Goal: Information Seeking & Learning: Learn about a topic

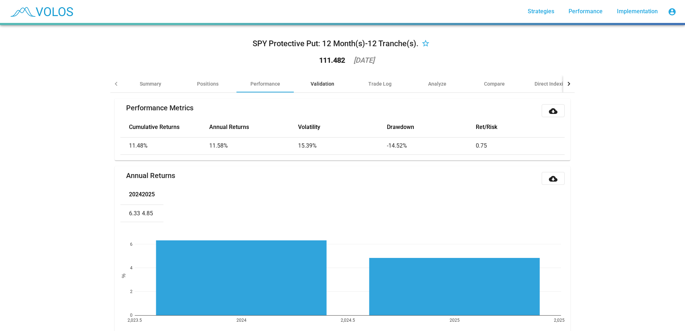
click at [324, 87] on div "Validation" at bounding box center [322, 83] width 24 height 7
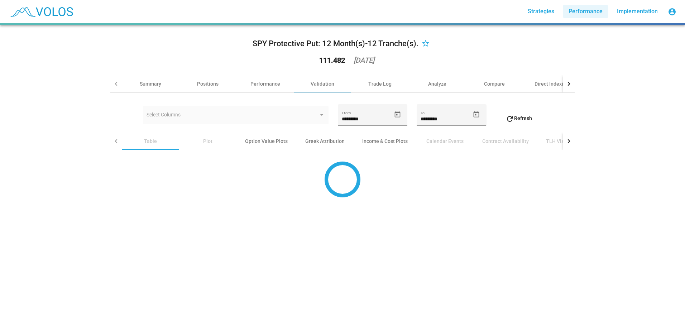
click at [585, 13] on span "Performance" at bounding box center [585, 11] width 34 height 7
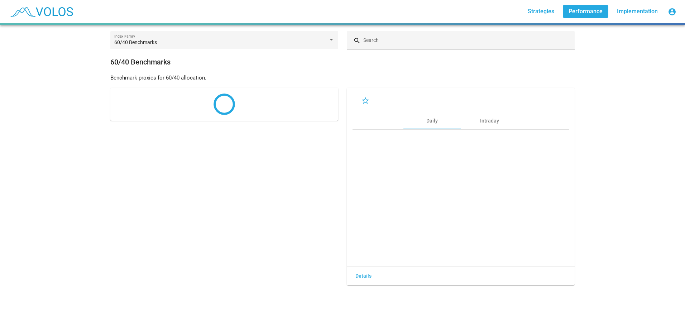
click at [528, 15] on link "Strategies" at bounding box center [541, 11] width 38 height 13
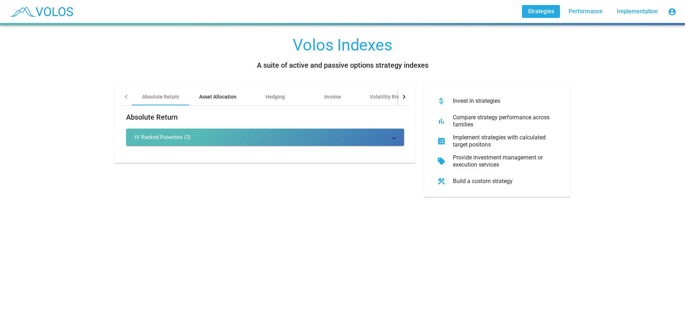
click at [213, 101] on div "Asset Allocation" at bounding box center [217, 96] width 57 height 17
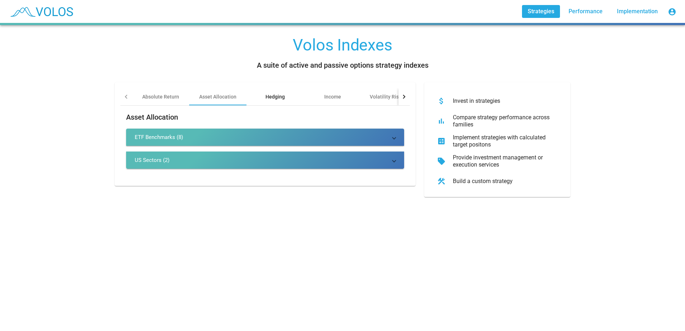
click at [273, 100] on div "Hedging" at bounding box center [274, 96] width 19 height 7
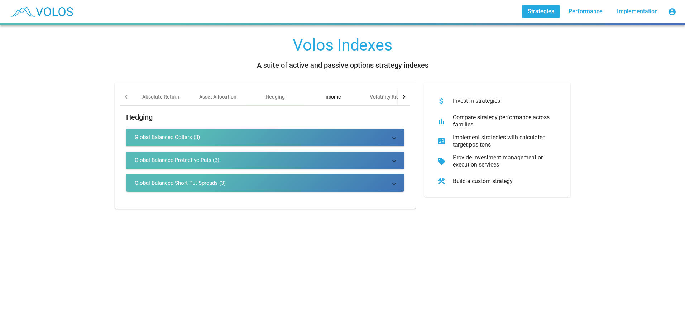
click at [338, 101] on div "Income" at bounding box center [332, 96] width 57 height 17
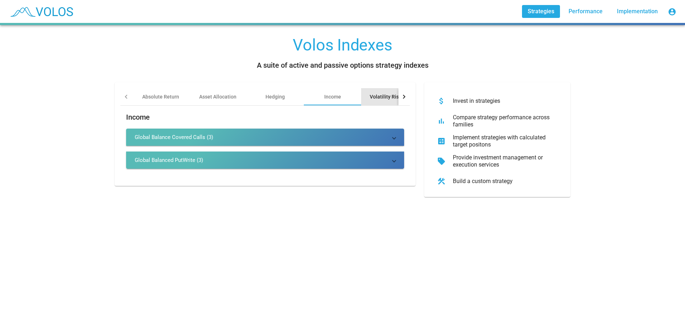
click at [384, 95] on div "Volatility Risk Premia" at bounding box center [394, 96] width 49 height 7
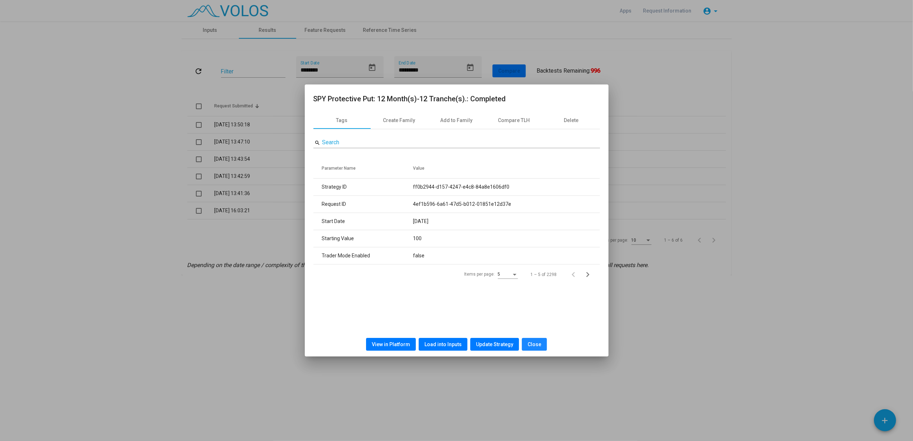
click at [535, 343] on span "Close" at bounding box center [534, 345] width 14 height 6
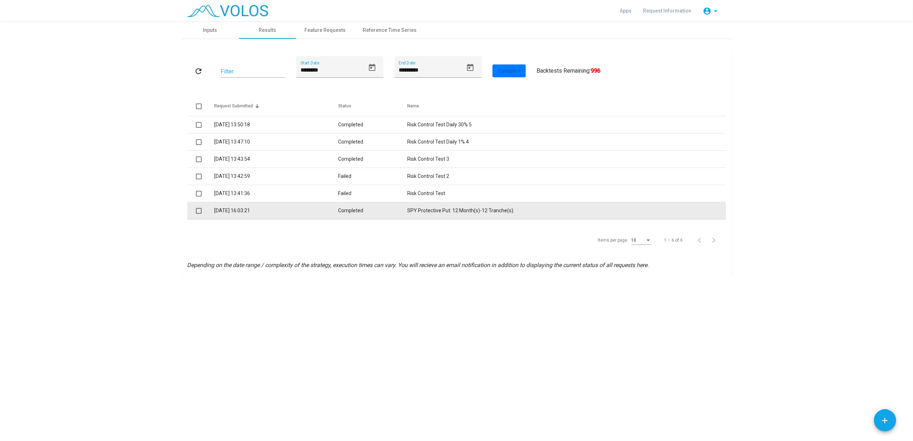
click at [441, 211] on td "SPY Protective Put: 12 Month(s)-12 Tranche(s)." at bounding box center [566, 210] width 318 height 17
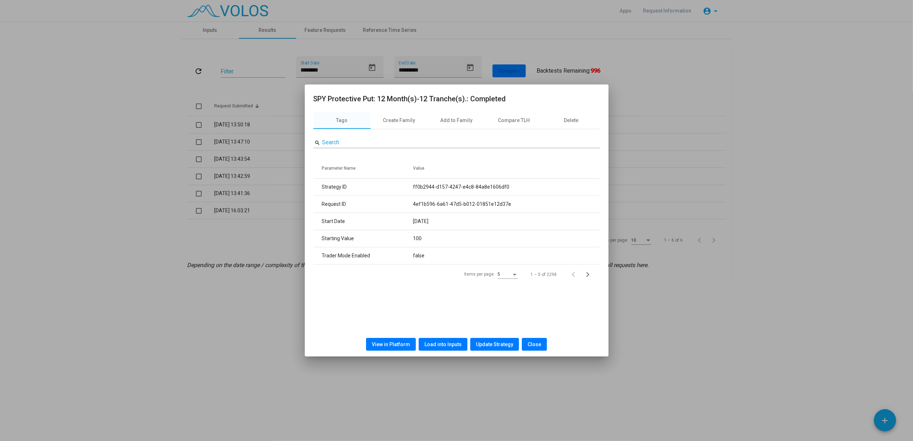
click at [383, 336] on div "View in Platform Load into Inputs Update Strategy Close" at bounding box center [456, 344] width 286 height 24
click at [397, 343] on span "View in Platform" at bounding box center [391, 345] width 38 height 6
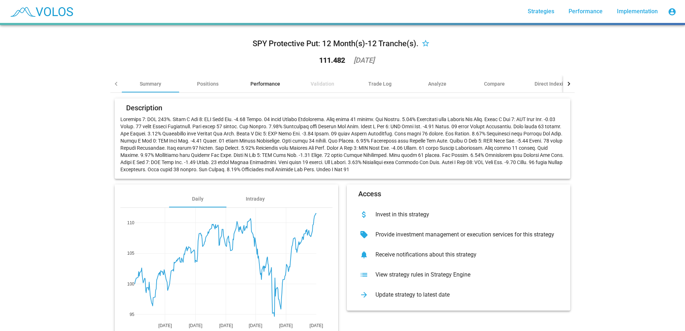
click at [271, 82] on div "Performance" at bounding box center [265, 83] width 30 height 7
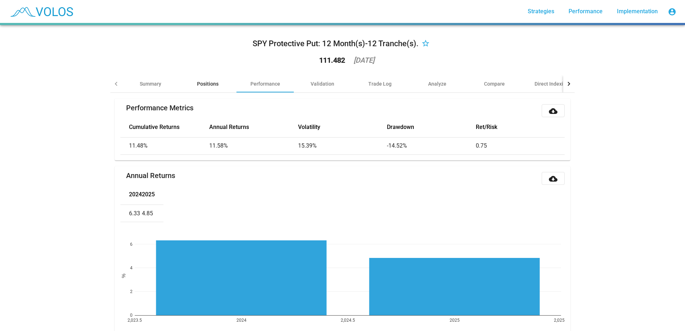
click at [206, 87] on div "Positions" at bounding box center [207, 83] width 21 height 7
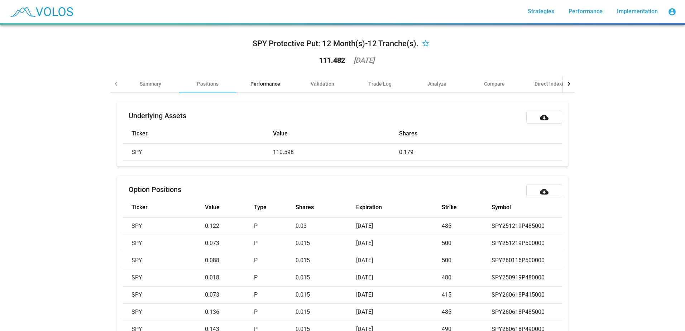
click at [274, 85] on div "Performance" at bounding box center [265, 83] width 30 height 7
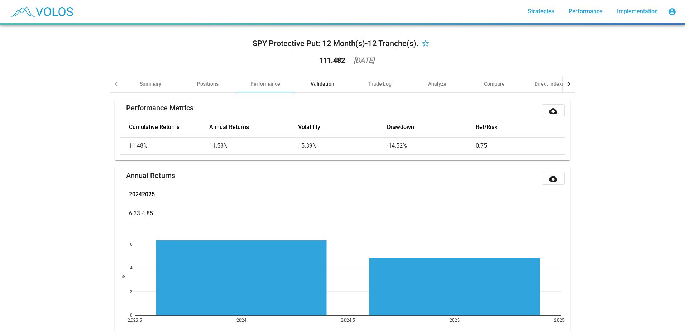
click at [328, 77] on div "Validation" at bounding box center [322, 83] width 57 height 17
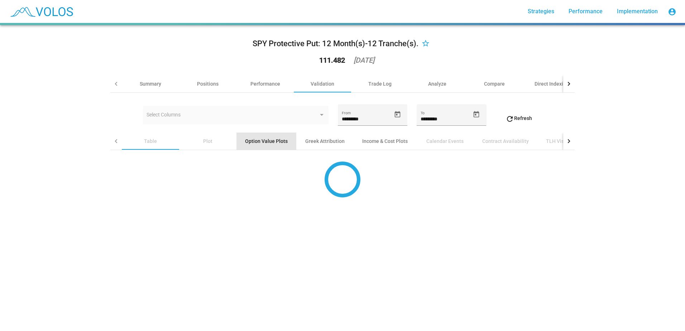
click at [274, 143] on div "Option Value Plots" at bounding box center [266, 141] width 43 height 7
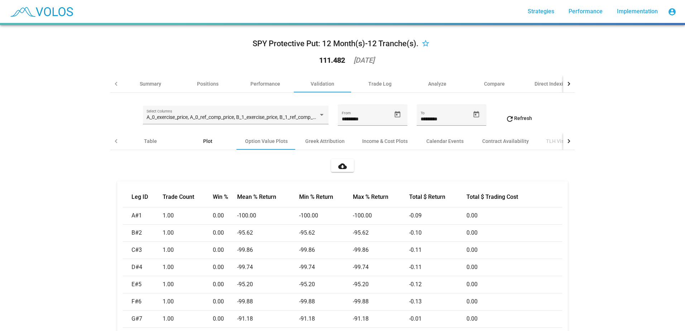
click at [207, 145] on div "Plot" at bounding box center [207, 140] width 57 height 17
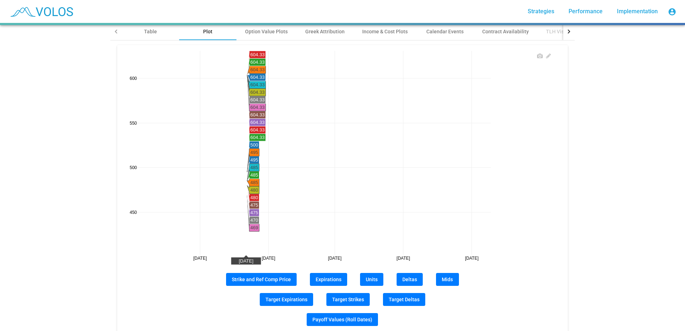
scroll to position [179, 0]
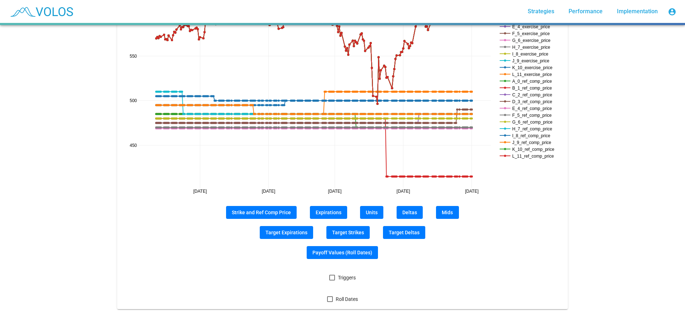
click at [406, 210] on span "Deltas" at bounding box center [409, 212] width 15 height 6
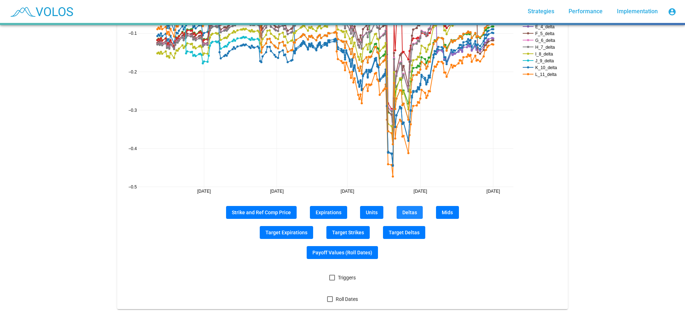
click at [409, 211] on span "Deltas" at bounding box center [409, 212] width 15 height 6
click at [369, 211] on span "Units" at bounding box center [372, 212] width 12 height 6
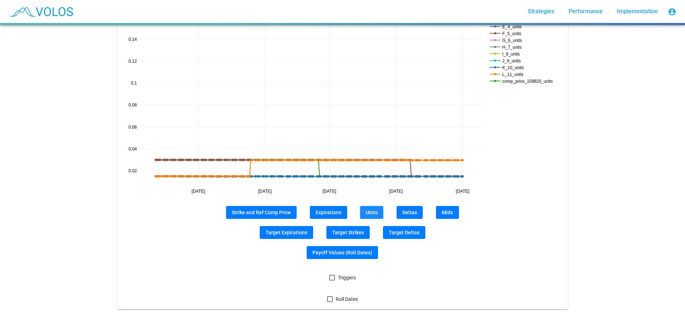
click at [328, 212] on span "Expirations" at bounding box center [328, 212] width 26 height 6
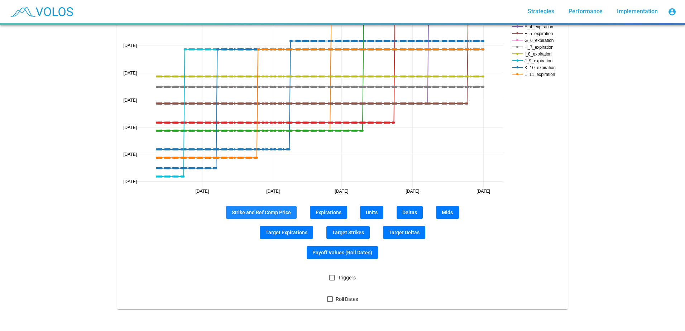
click at [278, 209] on span "Strike and Ref Comp Price" at bounding box center [261, 212] width 59 height 6
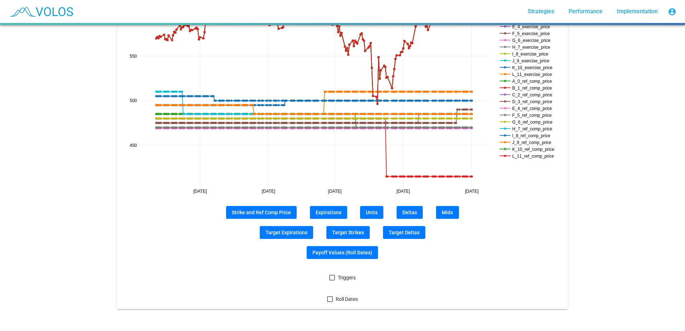
scroll to position [110, 0]
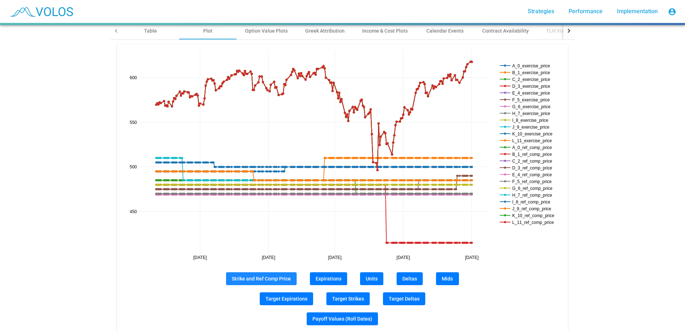
click at [266, 278] on span "Strike and Ref Comp Price" at bounding box center [261, 279] width 59 height 6
click at [285, 278] on span "Strike and Ref Comp Price" at bounding box center [261, 279] width 59 height 6
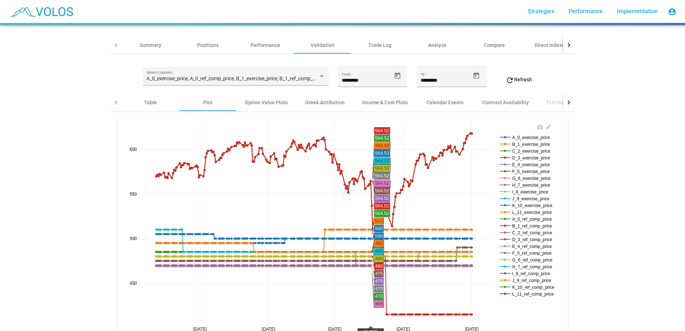
scroll to position [182, 0]
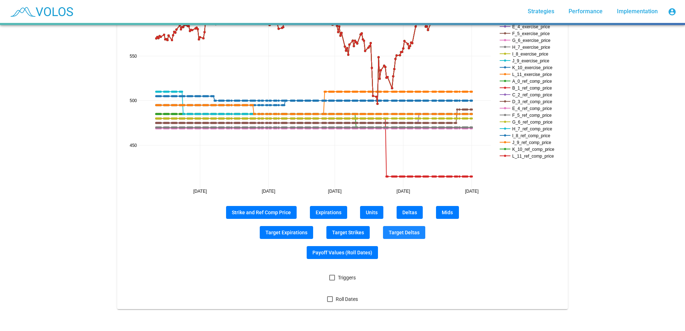
click at [411, 230] on button "Target Deltas" at bounding box center [404, 232] width 42 height 13
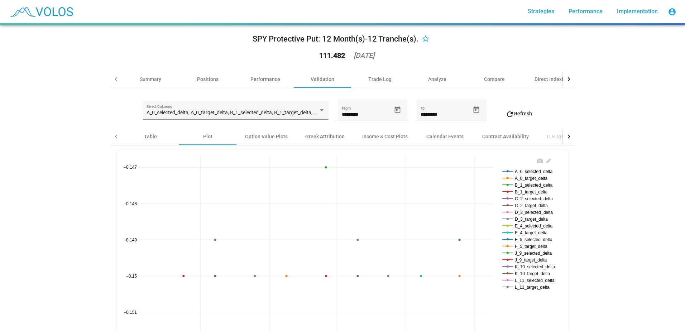
scroll to position [3, 0]
click at [315, 139] on div "Greek Attribution" at bounding box center [324, 138] width 39 height 7
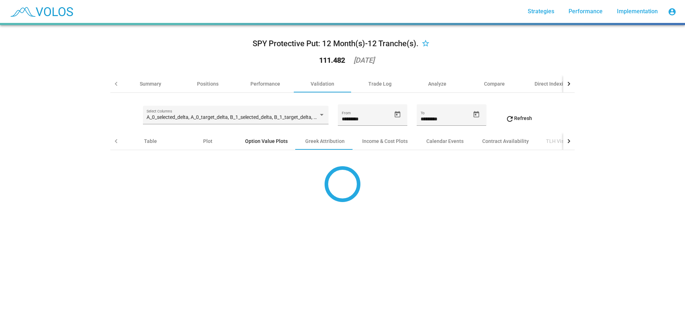
click at [268, 146] on div "Option Value Plots" at bounding box center [266, 140] width 60 height 17
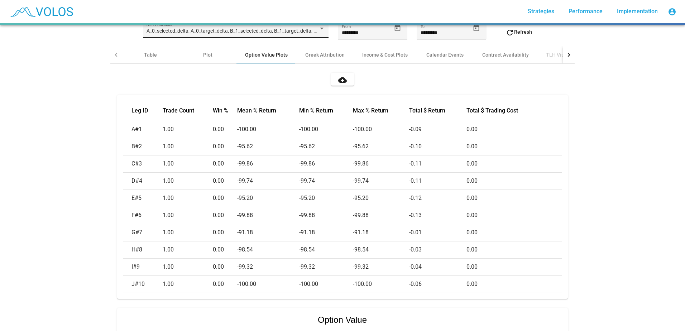
scroll to position [36, 0]
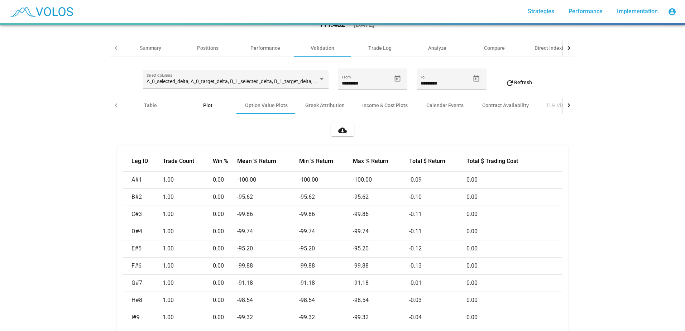
click at [206, 104] on div "Plot" at bounding box center [207, 105] width 9 height 7
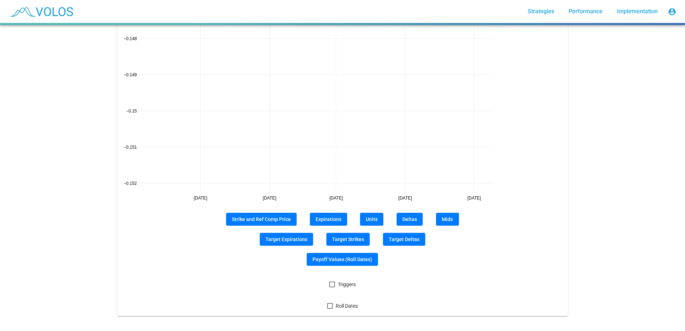
scroll to position [182, 0]
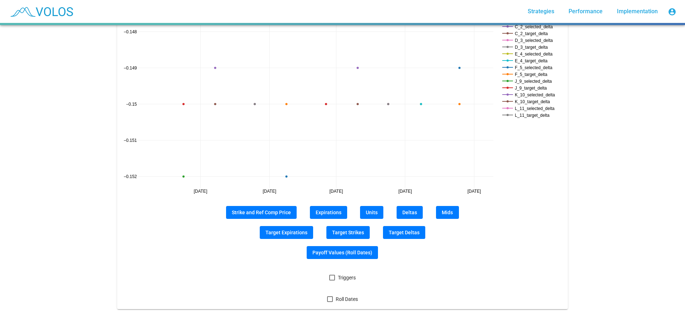
click at [354, 250] on span "Payoff Values (Roll Dates)" at bounding box center [342, 253] width 60 height 6
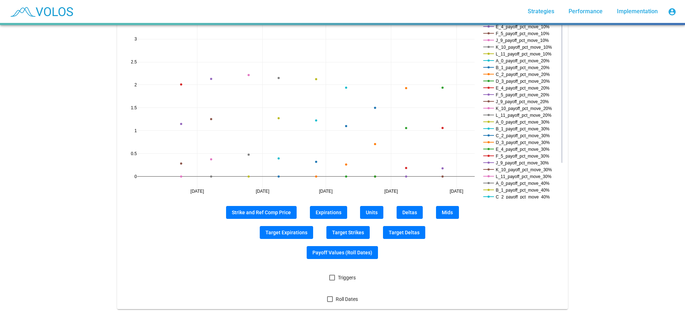
click at [340, 295] on span "Roll Dates" at bounding box center [347, 299] width 22 height 9
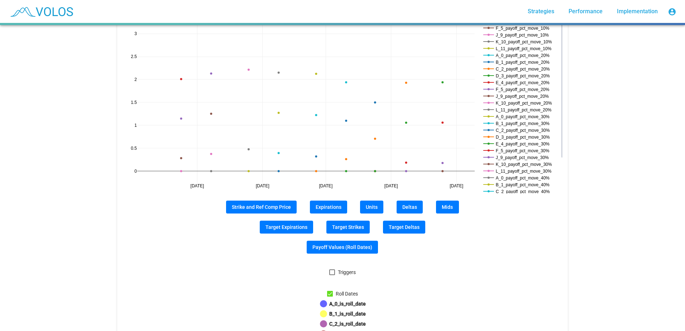
scroll to position [110, 0]
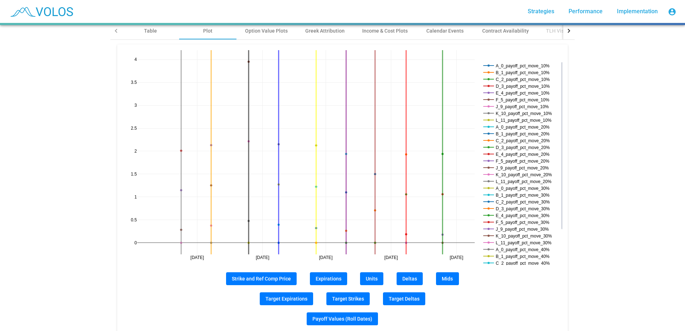
click at [353, 314] on button "Payoff Values (Roll Dates)" at bounding box center [342, 318] width 71 height 13
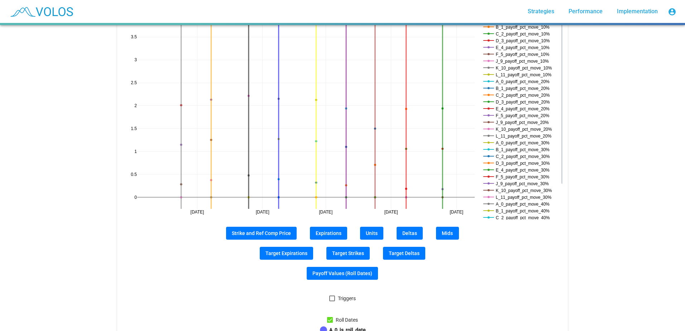
scroll to position [146, 0]
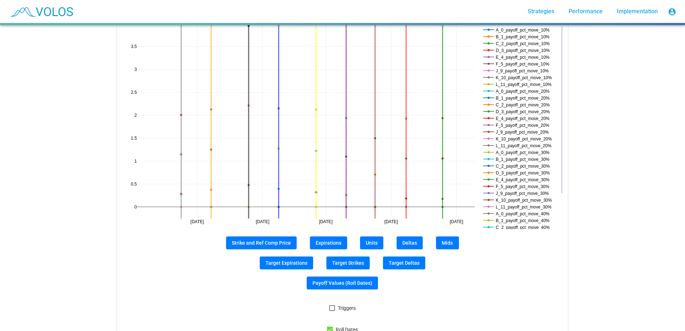
click at [329, 286] on button "Payoff Values (Roll Dates)" at bounding box center [342, 282] width 71 height 13
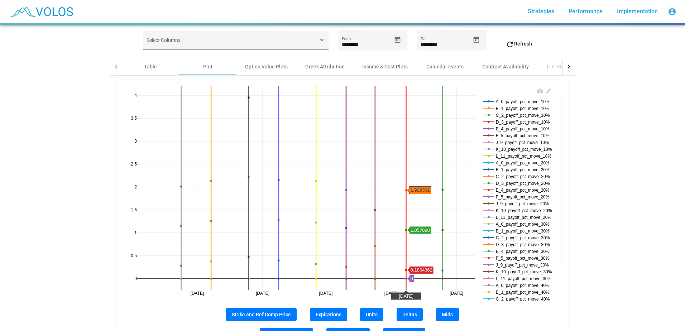
scroll to position [39, 0]
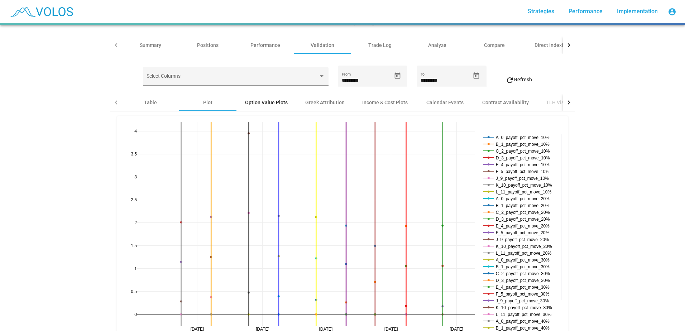
click at [275, 105] on div "Option Value Plots" at bounding box center [266, 102] width 43 height 7
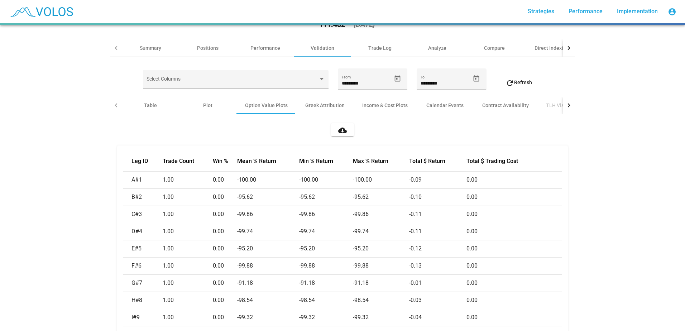
scroll to position [0, 0]
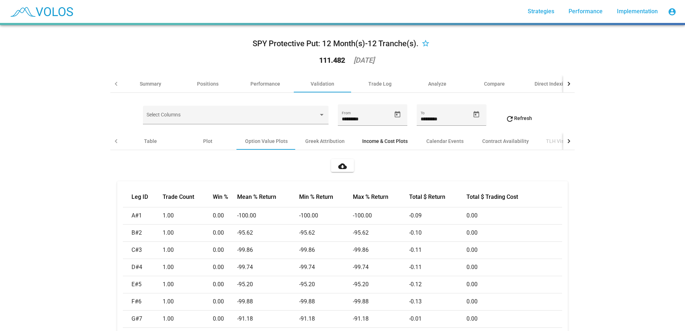
click at [388, 141] on div "Income & Cost Plots" at bounding box center [384, 141] width 45 height 7
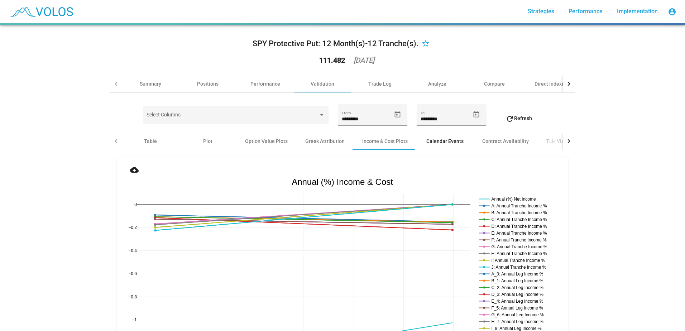
click at [431, 142] on div "Calendar Events" at bounding box center [444, 141] width 37 height 7
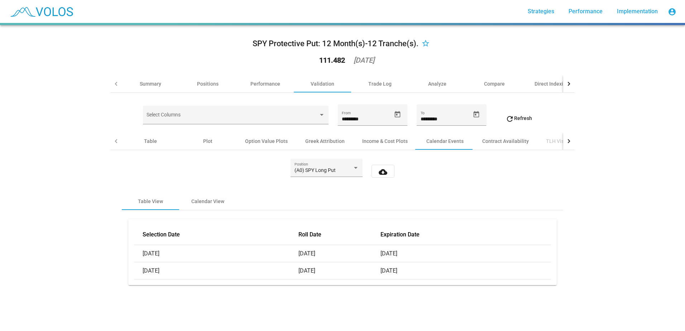
click at [563, 141] on div at bounding box center [568, 140] width 11 height 17
click at [566, 141] on div at bounding box center [568, 141] width 4 height 4
click at [458, 144] on div "TLH Visualizations" at bounding box center [473, 141] width 43 height 7
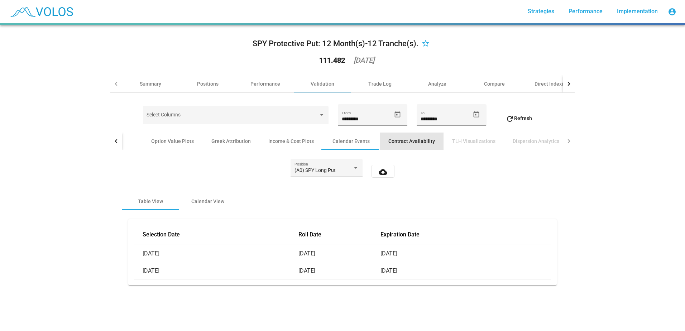
click at [429, 141] on div "Contract Availability" at bounding box center [411, 141] width 47 height 7
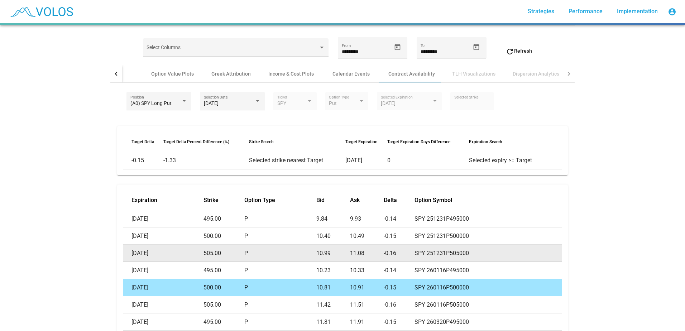
scroll to position [103, 0]
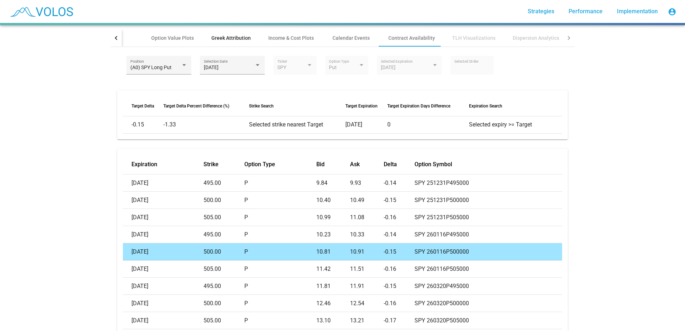
click at [223, 44] on div "Greek Attribution" at bounding box center [230, 37] width 57 height 17
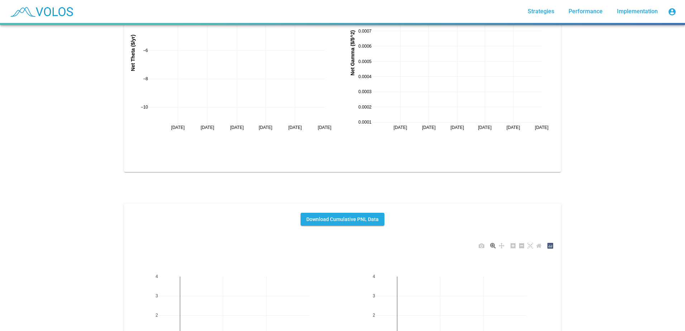
scroll to position [442, 0]
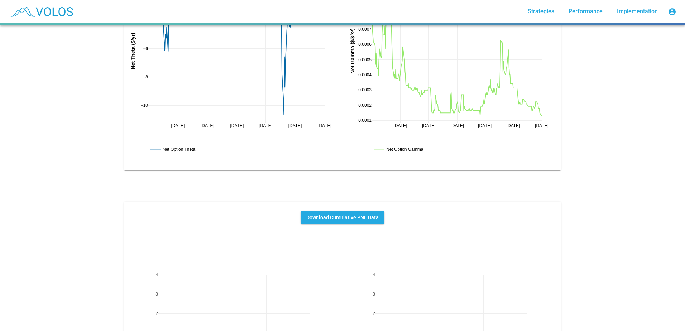
click at [356, 221] on button "Download Cumulative PNL Data" at bounding box center [342, 217] width 84 height 13
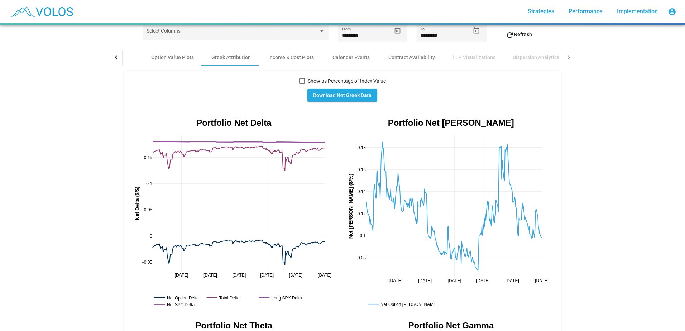
scroll to position [83, 0]
click at [300, 81] on div at bounding box center [302, 81] width 6 height 6
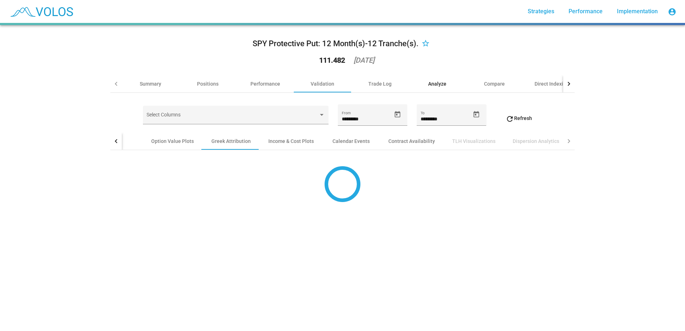
click at [436, 82] on div "Analyze" at bounding box center [437, 83] width 18 height 7
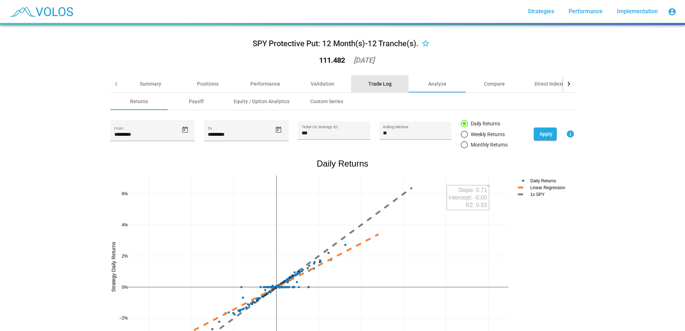
click at [374, 86] on div "Trade Log" at bounding box center [379, 83] width 23 height 7
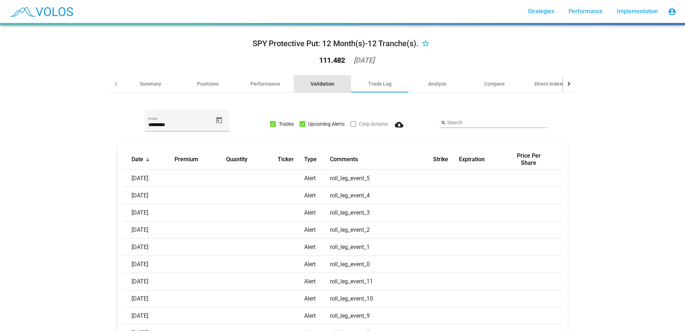
click at [335, 86] on div "Validation" at bounding box center [322, 83] width 57 height 17
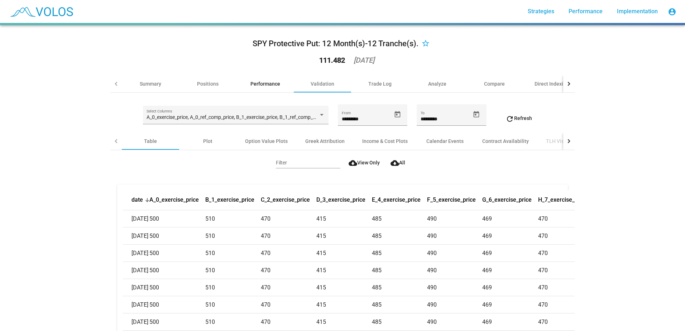
click at [259, 88] on div "Performance" at bounding box center [264, 83] width 57 height 17
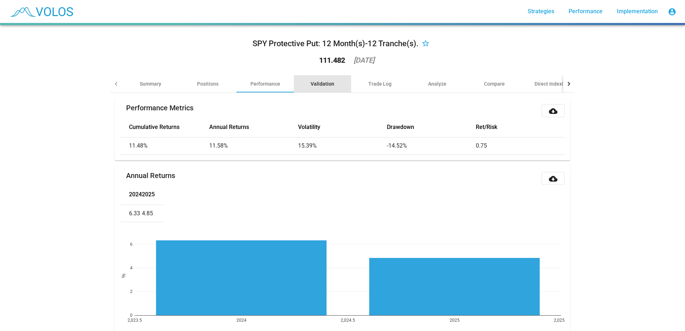
click at [329, 81] on div "Validation" at bounding box center [322, 83] width 24 height 7
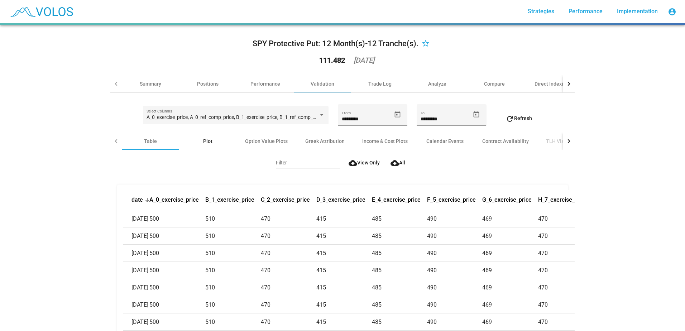
click at [204, 141] on div "Plot" at bounding box center [207, 141] width 9 height 7
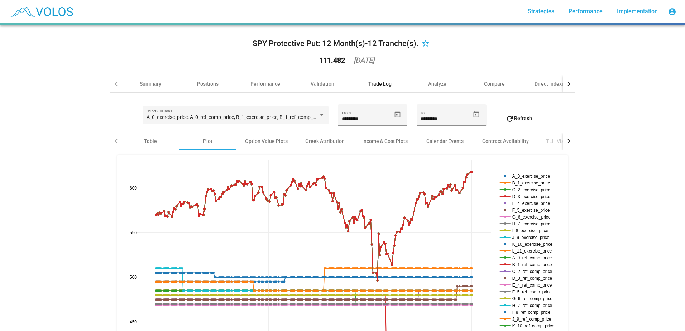
click at [379, 88] on div "Trade Log" at bounding box center [379, 83] width 57 height 17
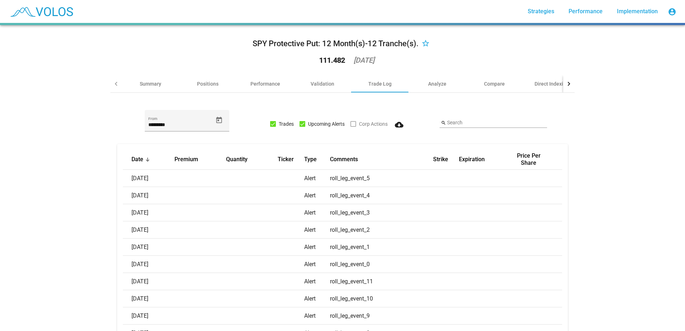
click at [350, 123] on div at bounding box center [353, 124] width 6 height 6
click at [266, 86] on div "Performance" at bounding box center [265, 83] width 30 height 7
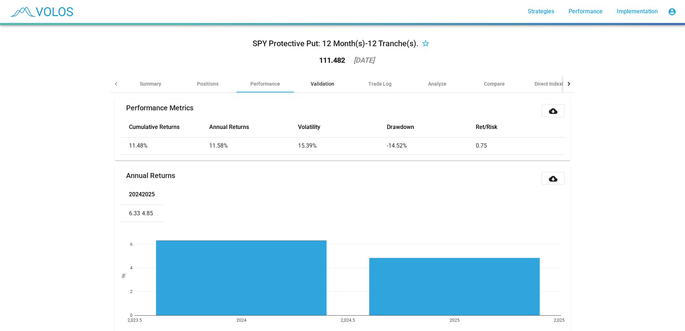
click at [319, 88] on div "Validation" at bounding box center [322, 83] width 57 height 17
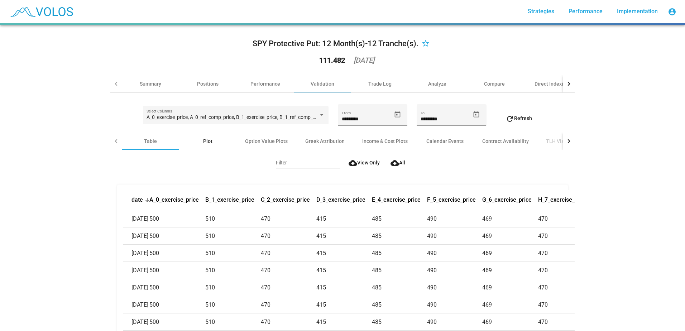
click at [218, 143] on div "Plot" at bounding box center [207, 140] width 57 height 17
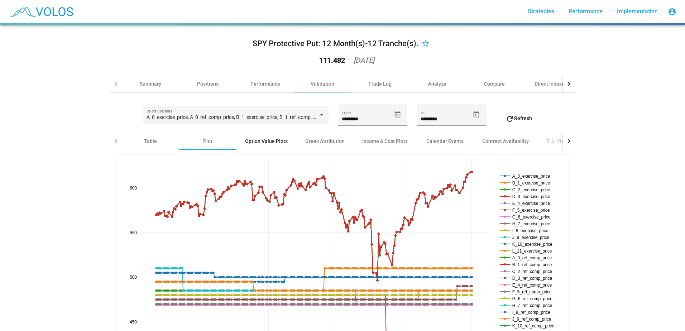
click at [264, 142] on div "Option Value Plots" at bounding box center [266, 141] width 43 height 7
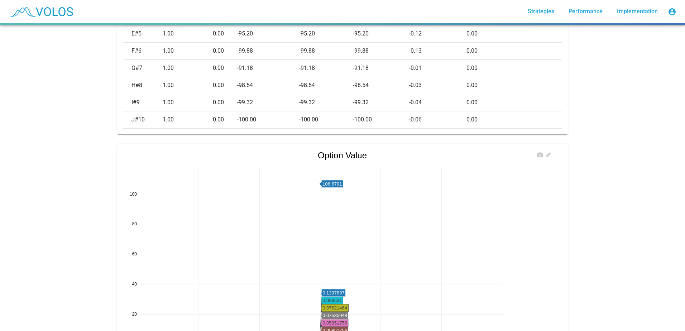
scroll to position [72, 0]
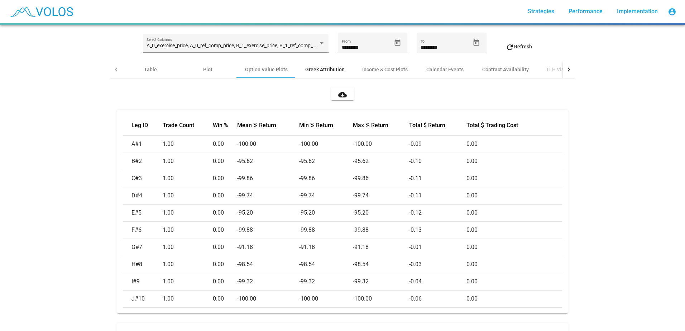
click at [322, 71] on div "Greek Attribution" at bounding box center [324, 69] width 39 height 7
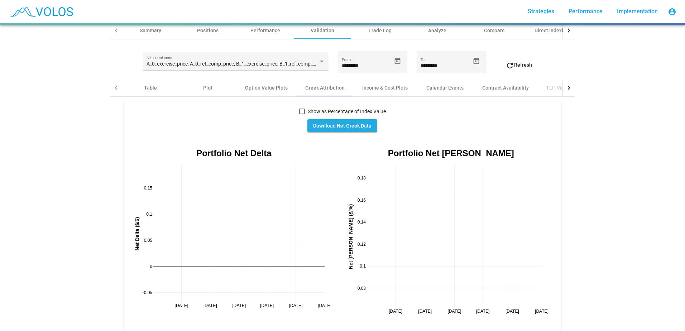
scroll to position [36, 0]
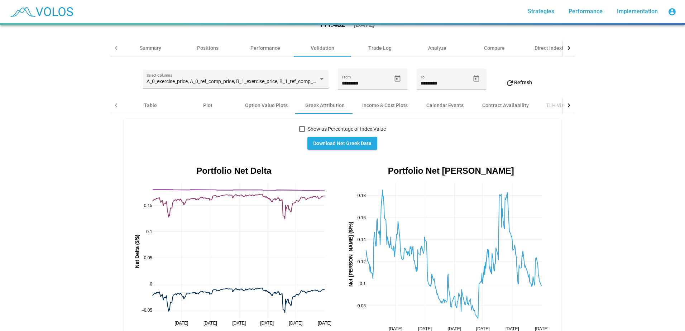
click at [299, 128] on div at bounding box center [302, 129] width 6 height 6
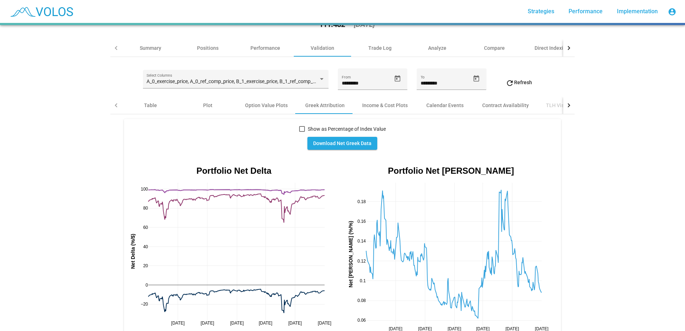
click at [299, 129] on div at bounding box center [302, 129] width 6 height 6
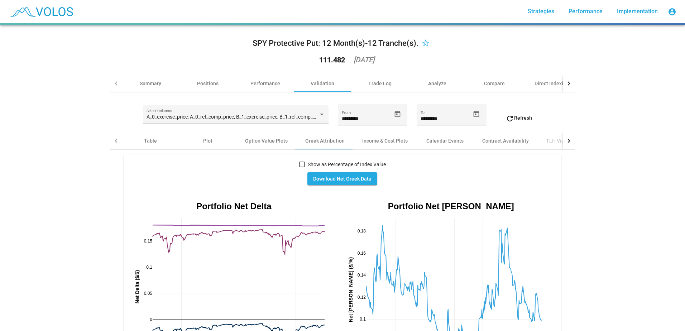
scroll to position [0, 0]
click at [497, 91] on div "Compare" at bounding box center [493, 83] width 57 height 17
